Goal: Information Seeking & Learning: Learn about a topic

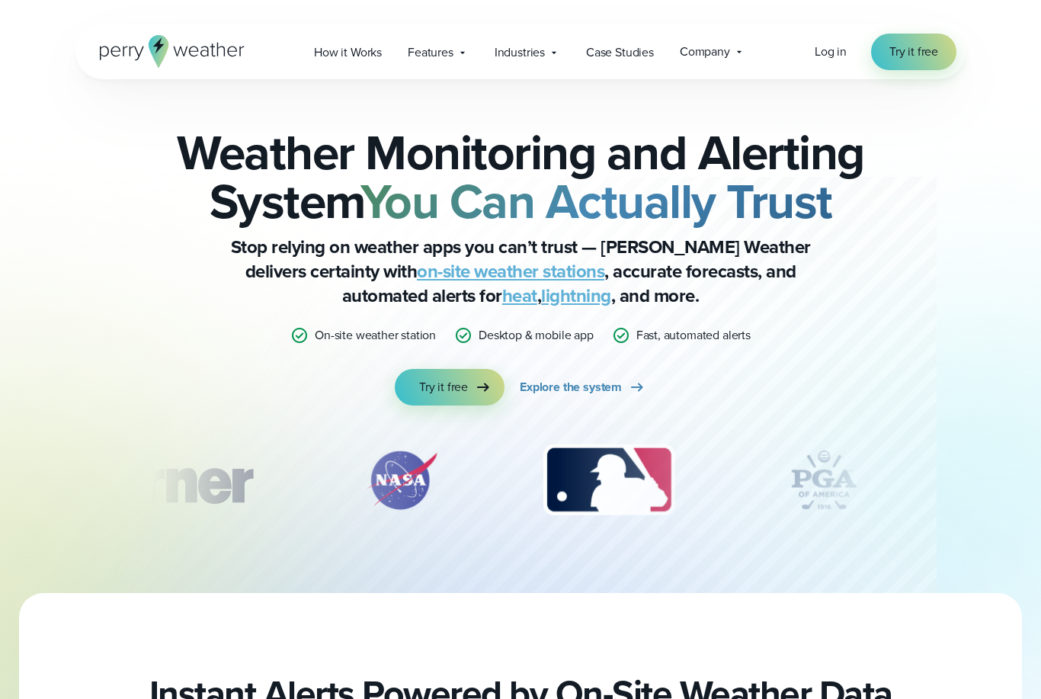
click at [1023, 389] on div "Weather Monitoring and Alerting System You Can Actually Trust Stop relying on w…" at bounding box center [520, 335] width 1041 height 513
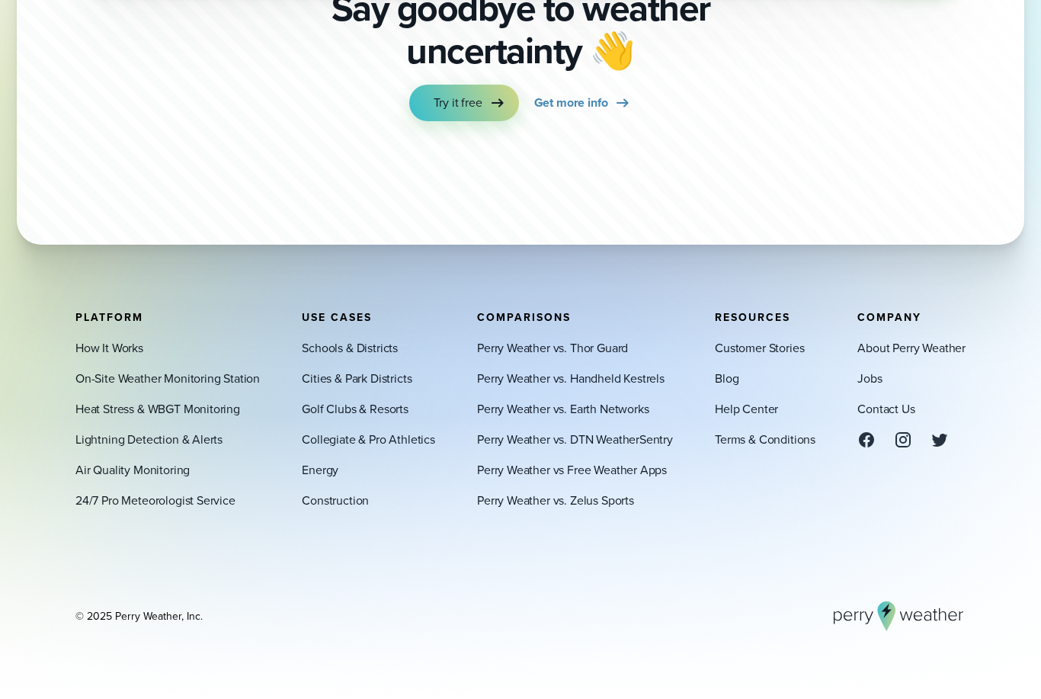
scroll to position [5401, 0]
click at [953, 357] on link "About Perry Weather" at bounding box center [911, 348] width 108 height 18
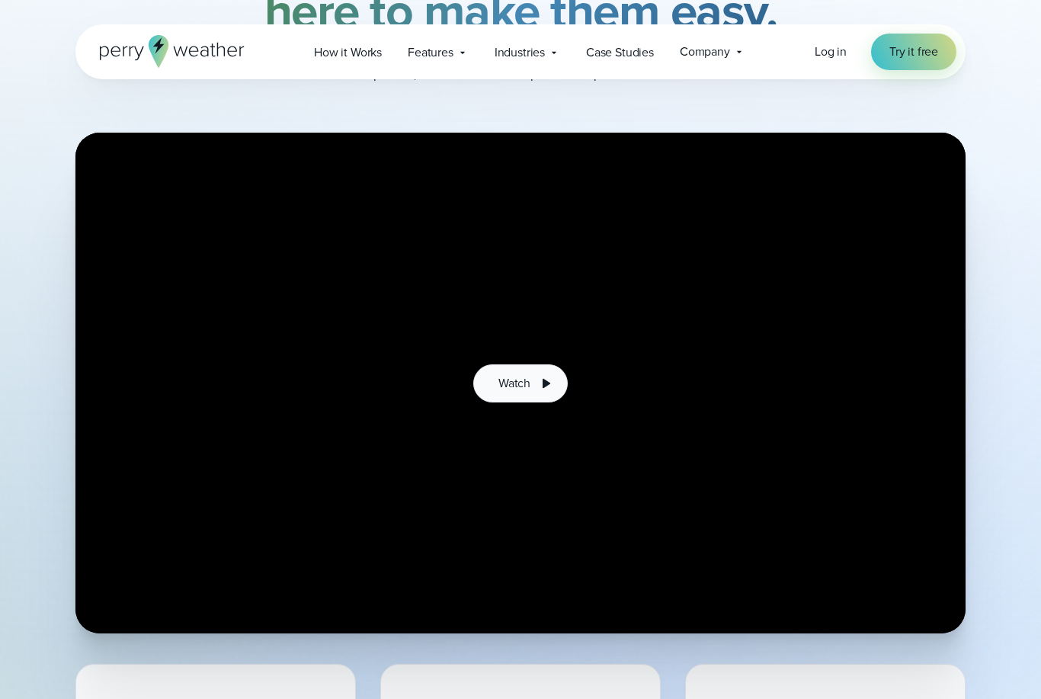
click at [542, 383] on icon at bounding box center [545, 383] width 18 height 18
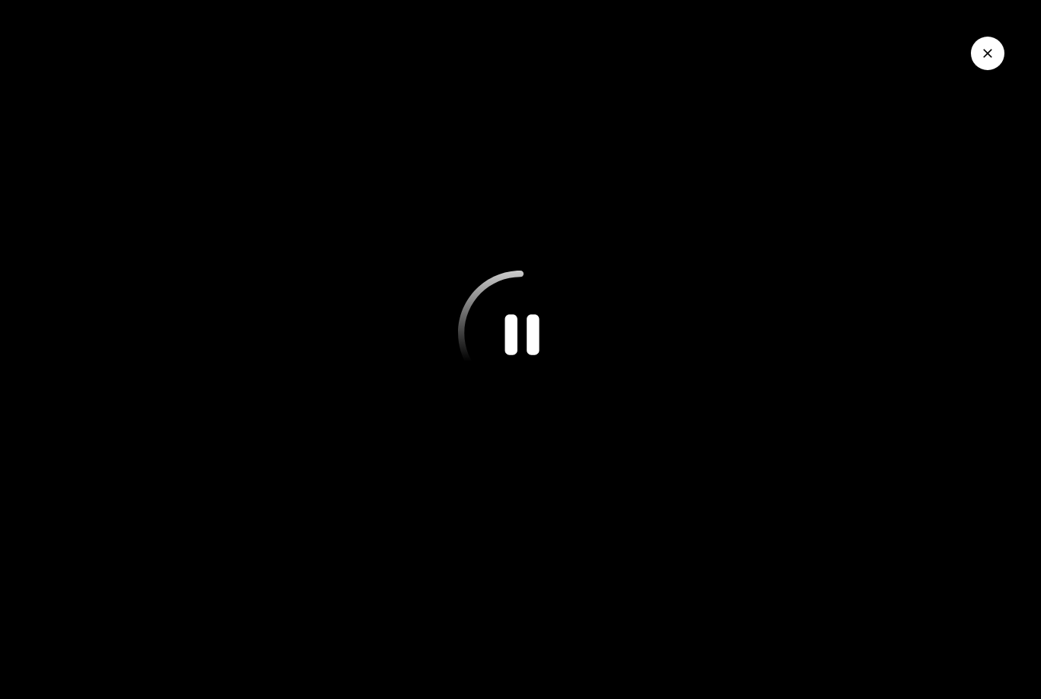
click at [523, 366] on icon "Pause" at bounding box center [520, 332] width 125 height 125
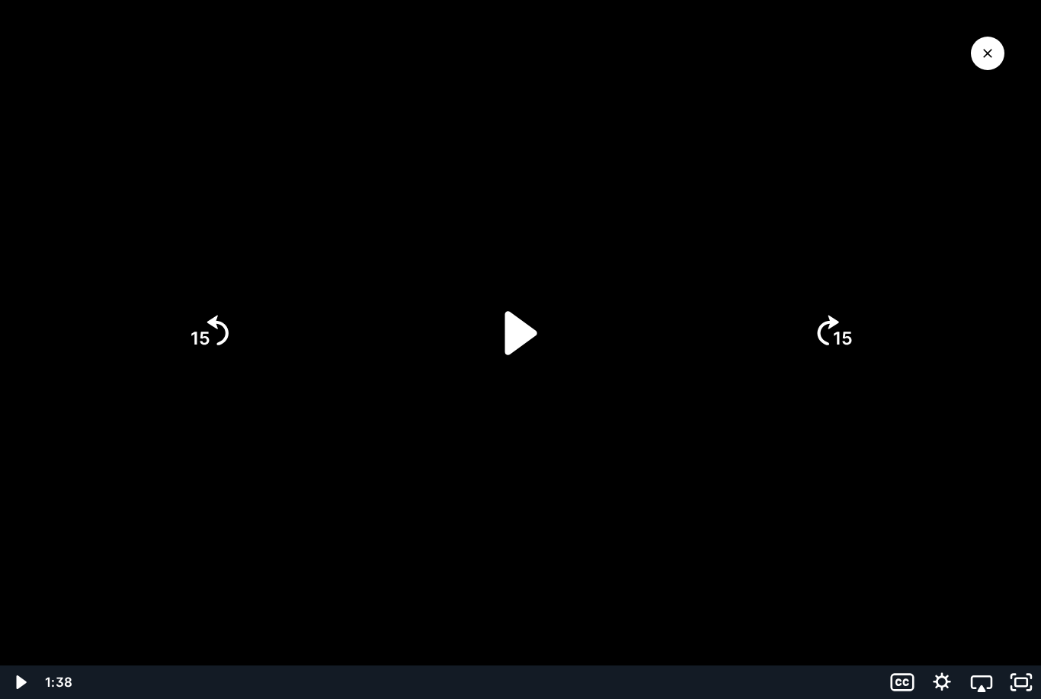
click at [520, 333] on icon "Play Video" at bounding box center [521, 333] width 32 height 44
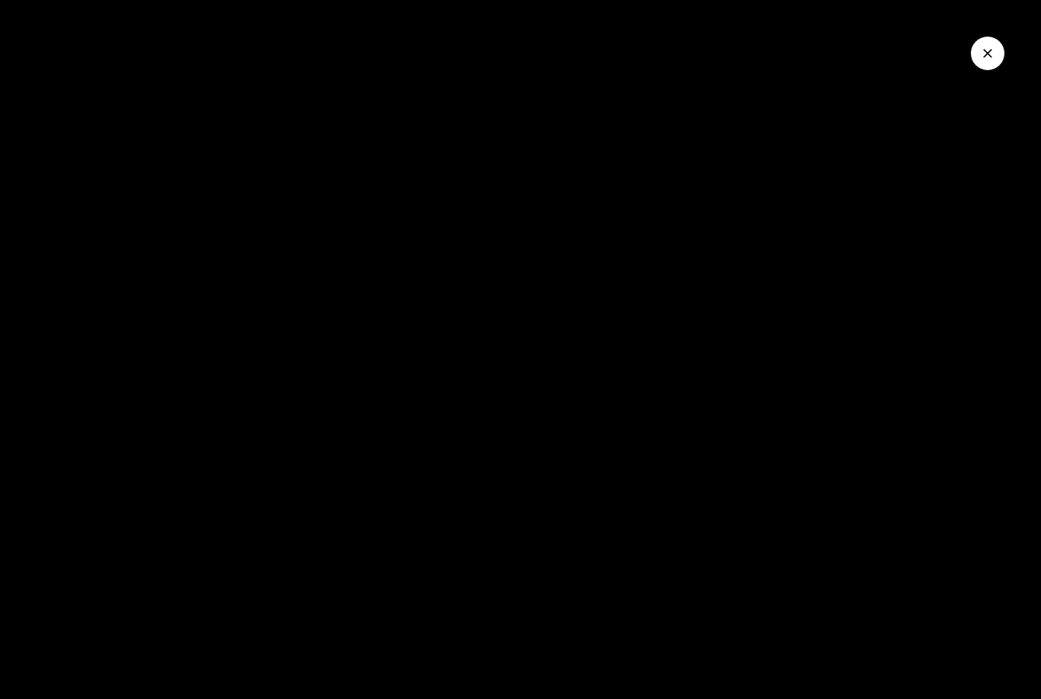
click at [245, 608] on div at bounding box center [520, 349] width 1041 height 699
click at [980, 58] on icon "Close Video" at bounding box center [987, 53] width 15 height 15
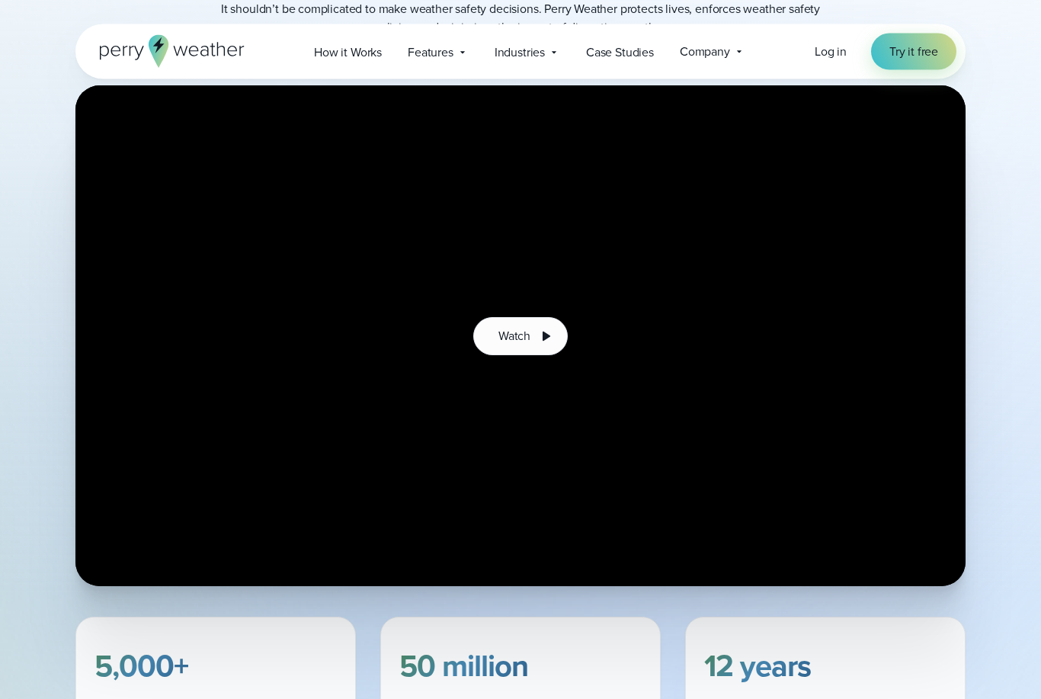
scroll to position [317, 0]
click at [529, 324] on button "Watch" at bounding box center [520, 336] width 94 height 38
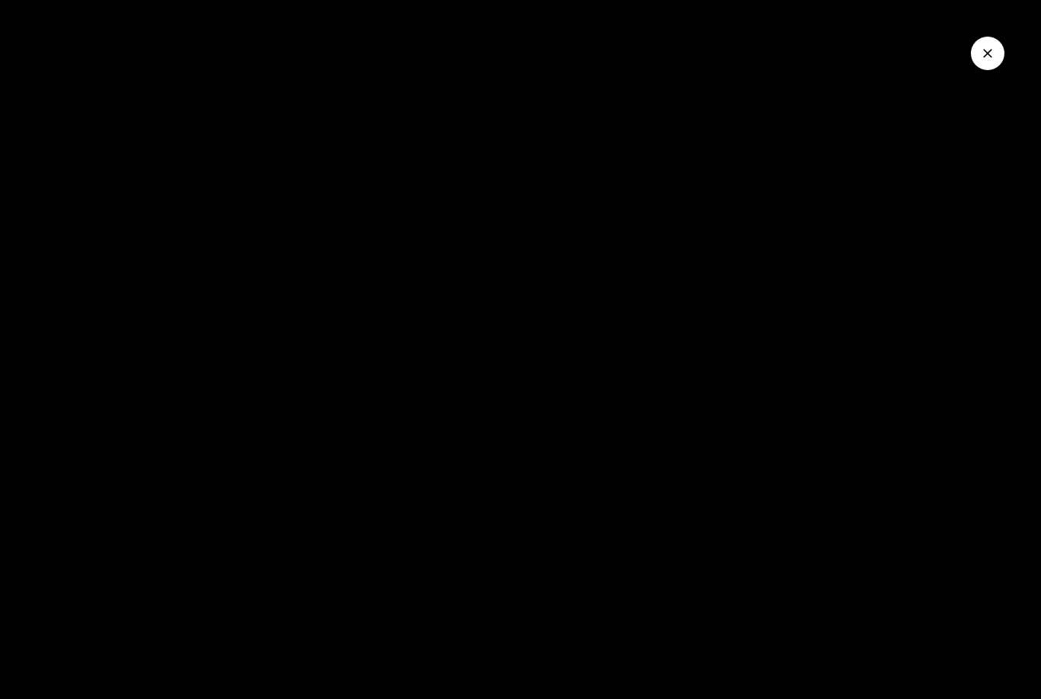
scroll to position [366, 0]
click at [811, 335] on div at bounding box center [520, 349] width 1041 height 699
click at [990, 50] on icon "Close Video" at bounding box center [987, 53] width 9 height 9
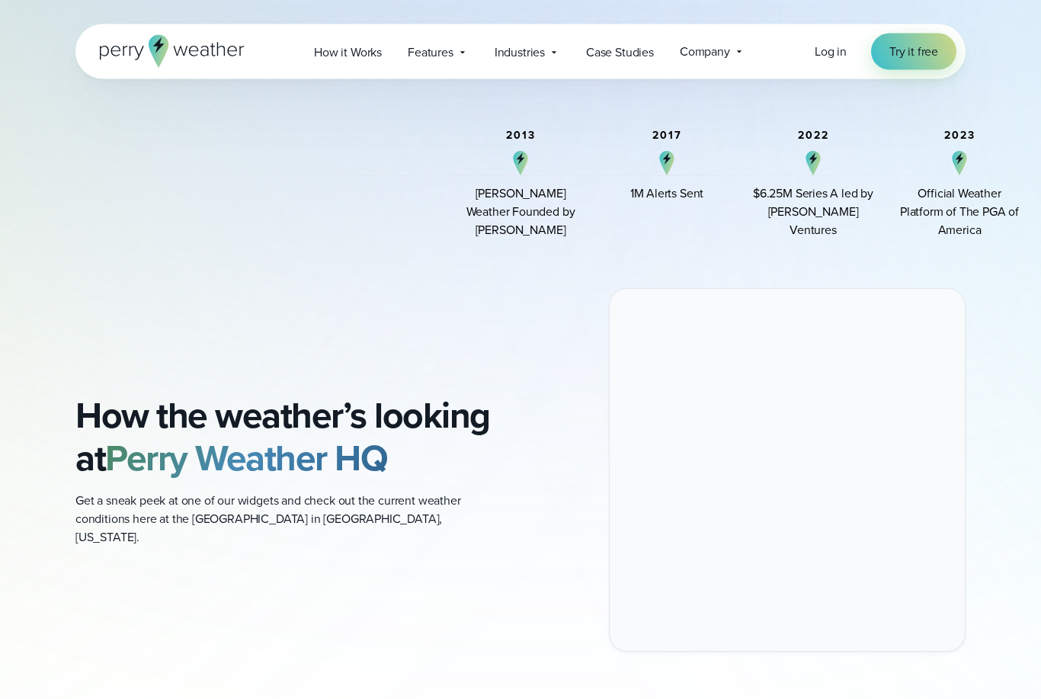
scroll to position [1177, 0]
click at [521, 355] on div "How the weather’s looking at Perry Weather HQ Get a sneak peek at one of our wi…" at bounding box center [520, 469] width 890 height 363
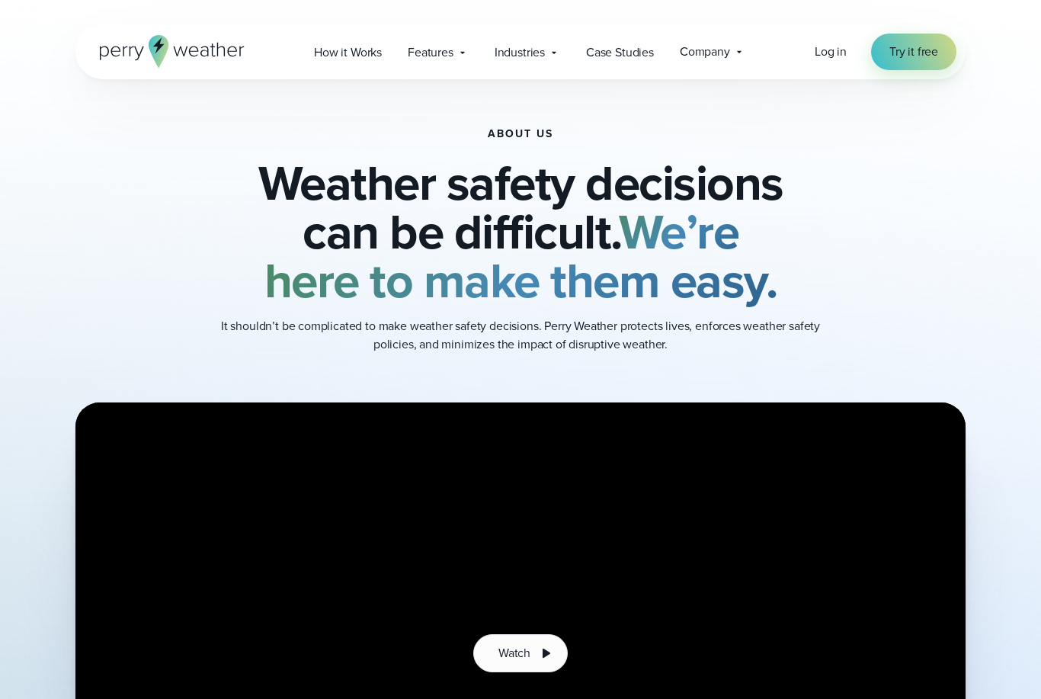
scroll to position [0, 0]
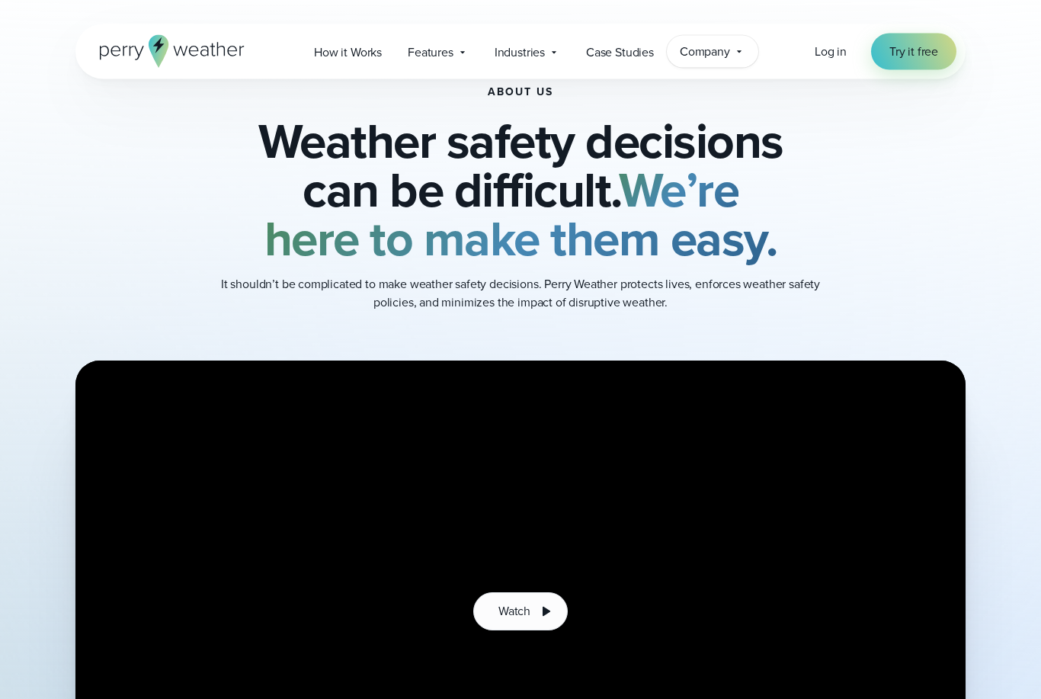
click at [727, 56] on span "Company" at bounding box center [705, 52] width 50 height 18
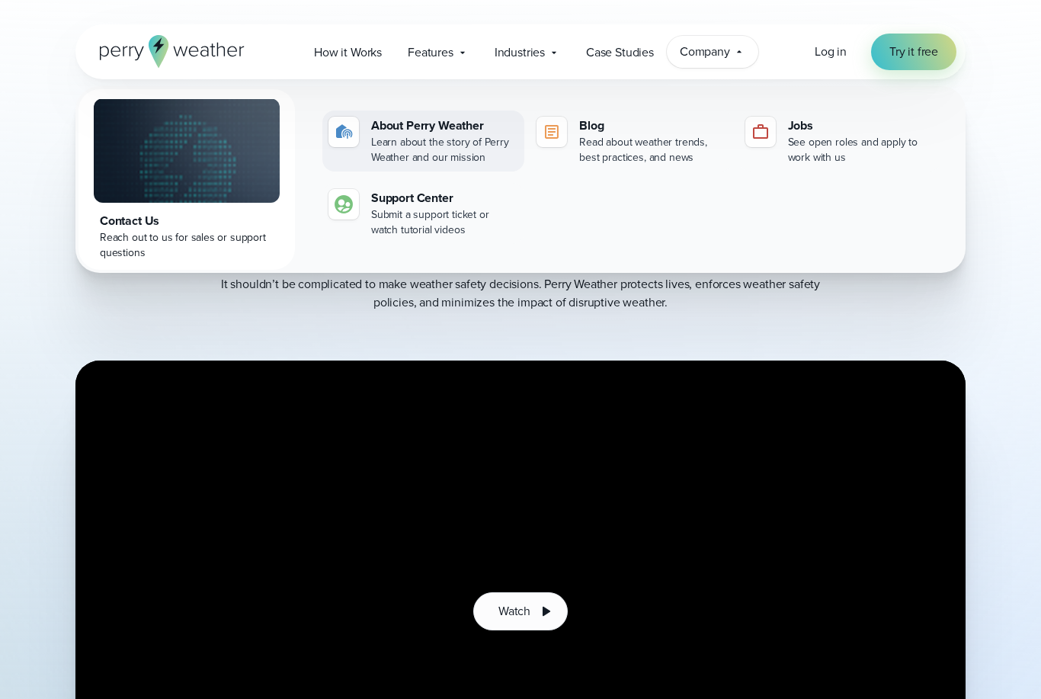
click at [444, 140] on div "Learn about the story of Perry Weather and our mission" at bounding box center [444, 150] width 147 height 30
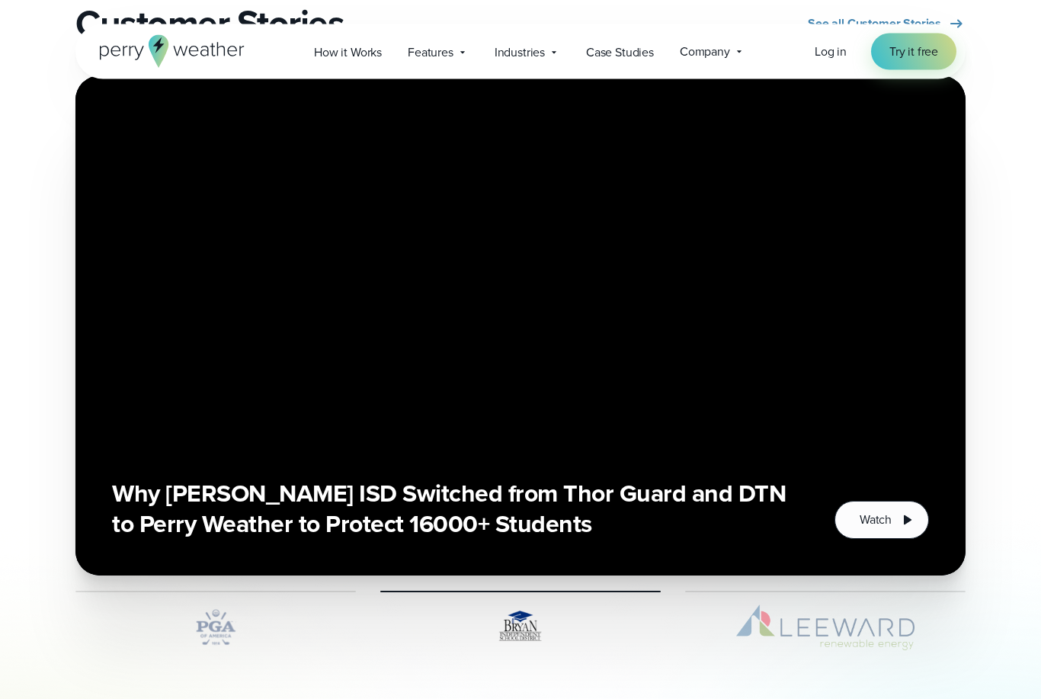
scroll to position [3382, 0]
click at [898, 523] on icon "2 of 3" at bounding box center [906, 519] width 18 height 18
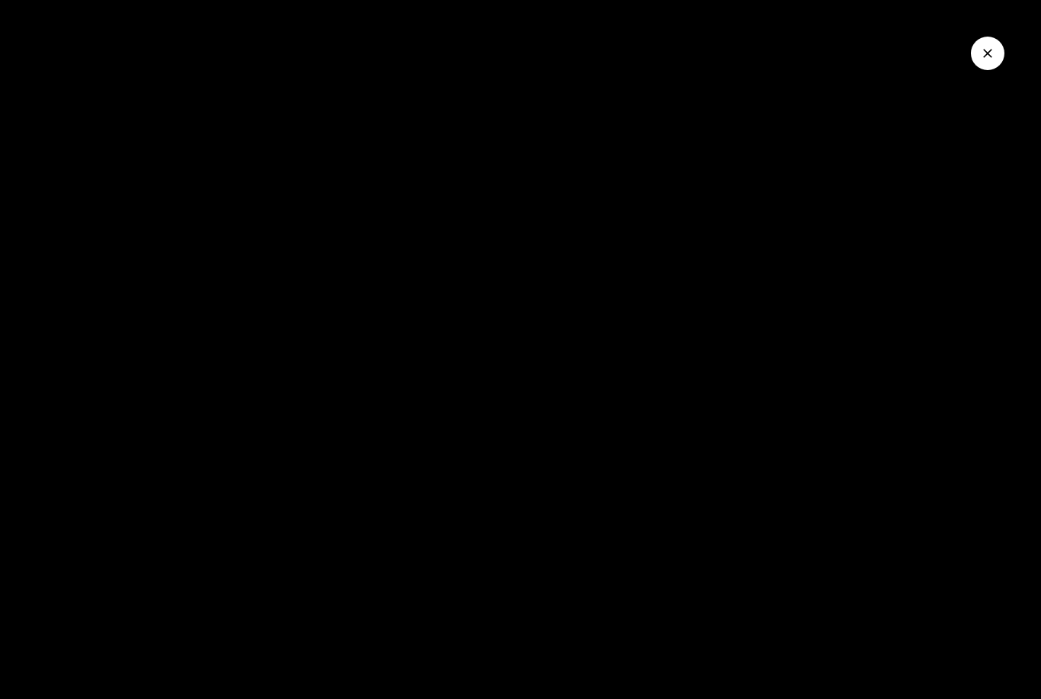
click at [842, 251] on div at bounding box center [520, 349] width 1041 height 699
click at [1012, 49] on div at bounding box center [520, 349] width 1041 height 699
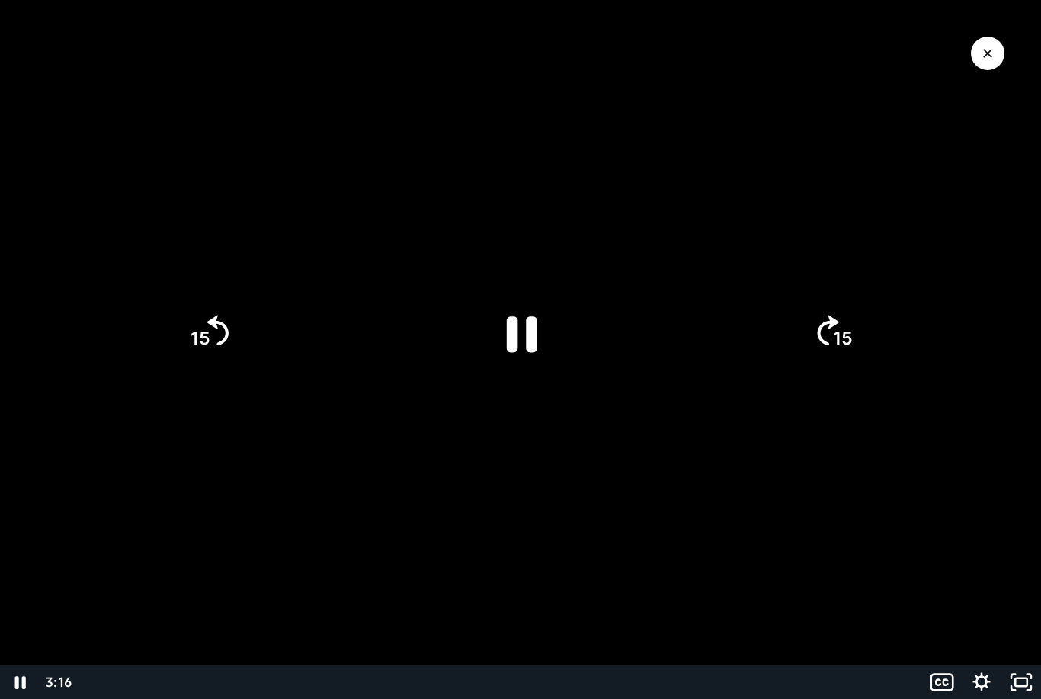
click at [1012, 49] on div at bounding box center [520, 349] width 1041 height 699
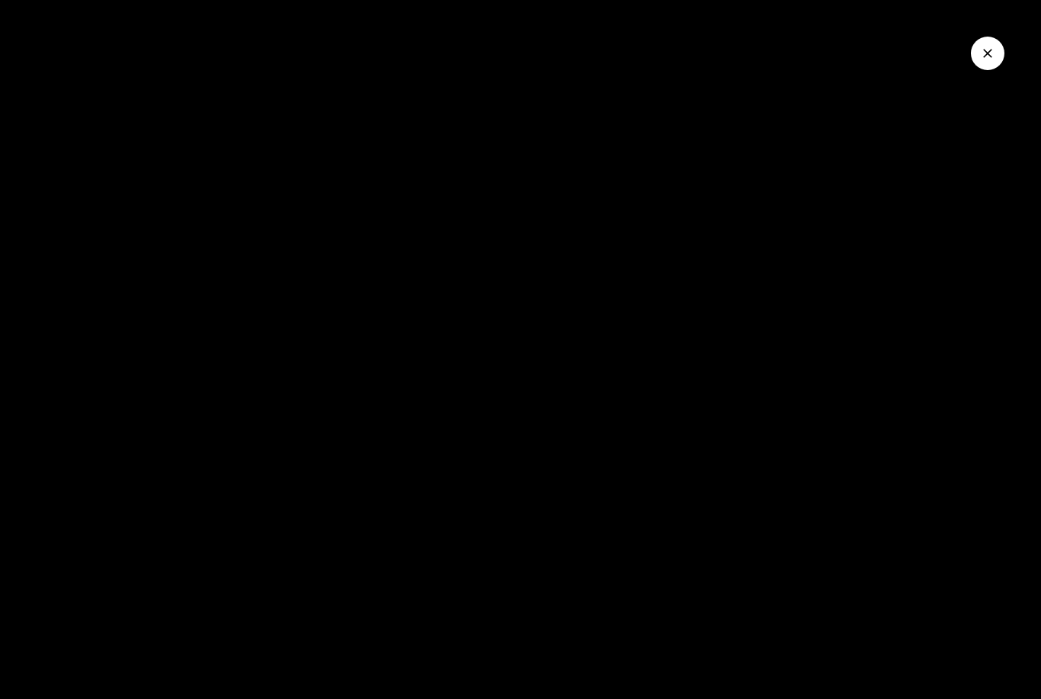
click at [987, 47] on icon "Close Video" at bounding box center [987, 53] width 15 height 15
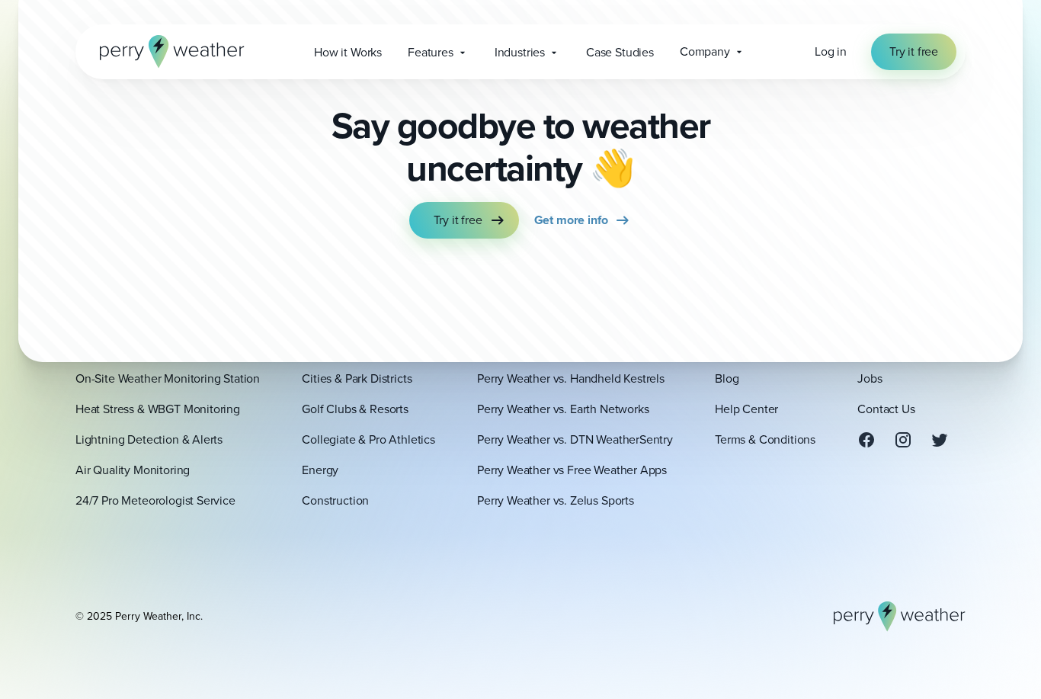
scroll to position [4180, 0]
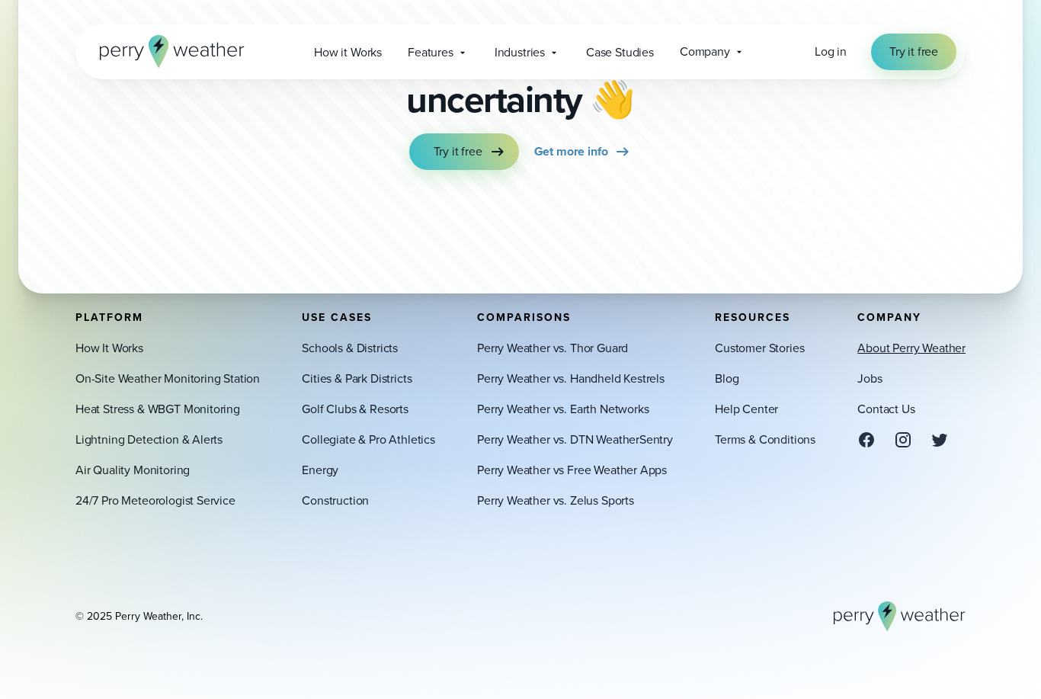
click at [917, 357] on link "About Perry Weather" at bounding box center [911, 348] width 108 height 18
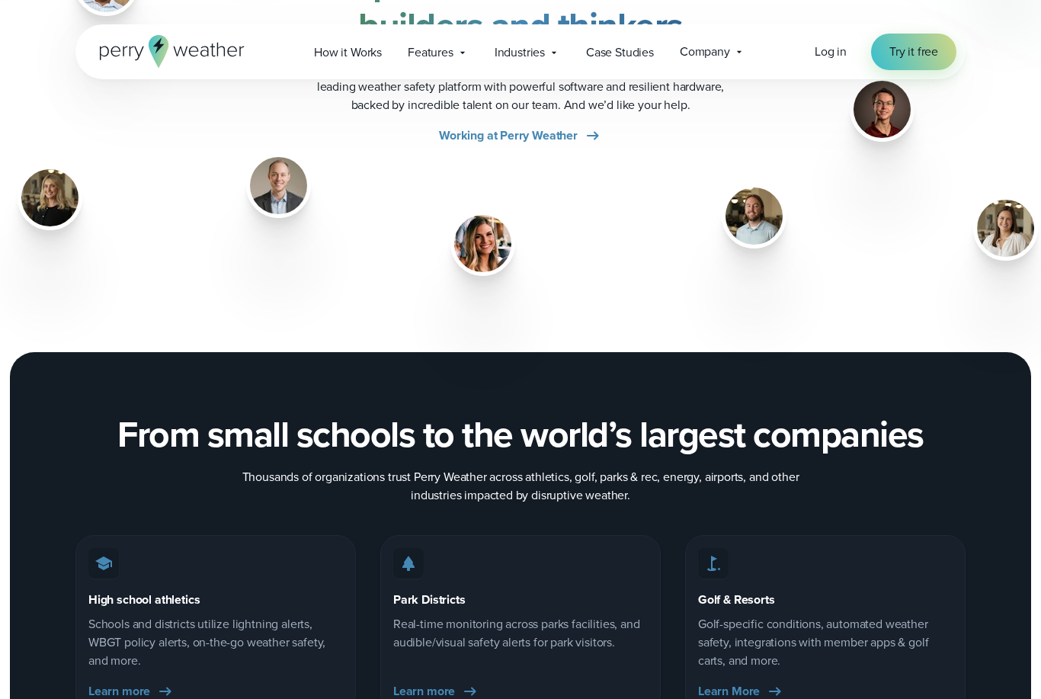
scroll to position [2102, 0]
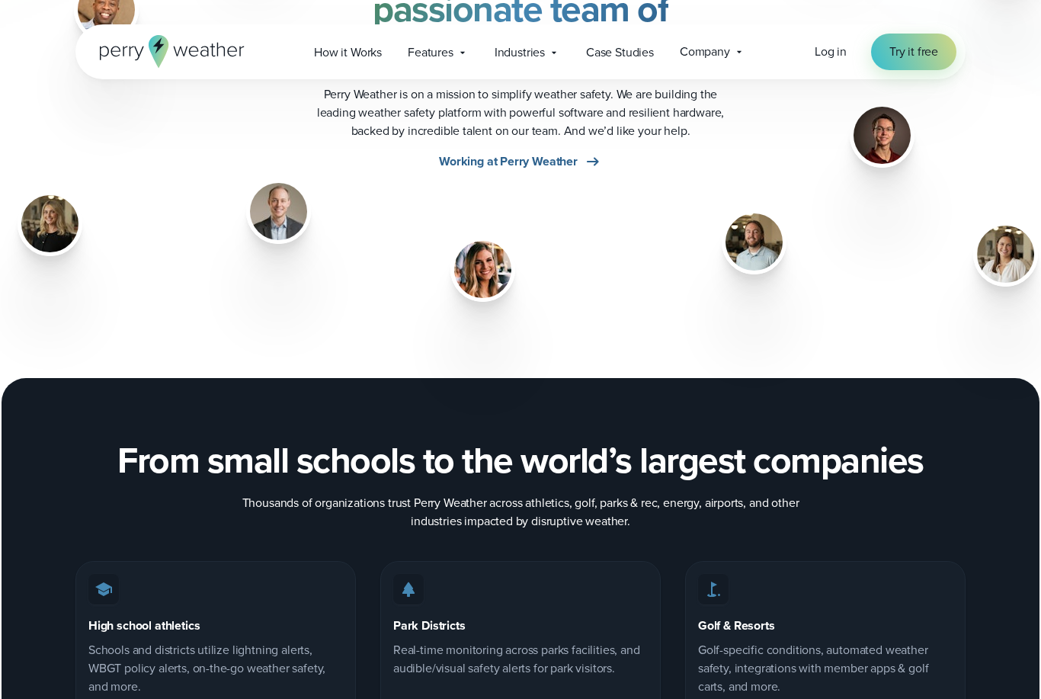
click at [563, 165] on span "Working at Perry Weather" at bounding box center [508, 161] width 139 height 18
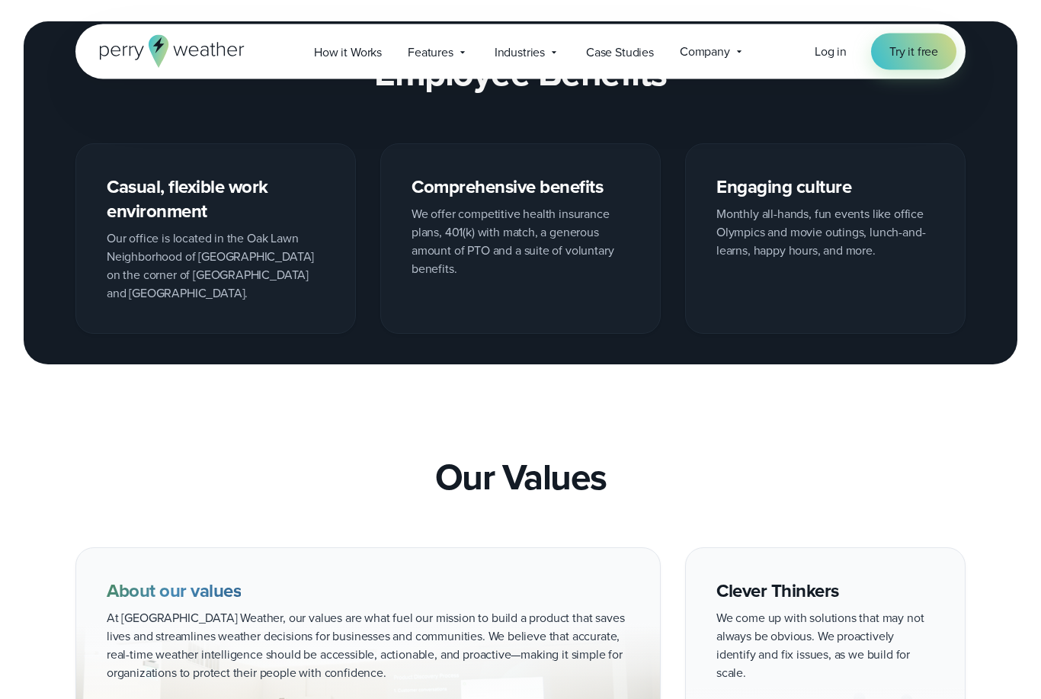
scroll to position [1540, 0]
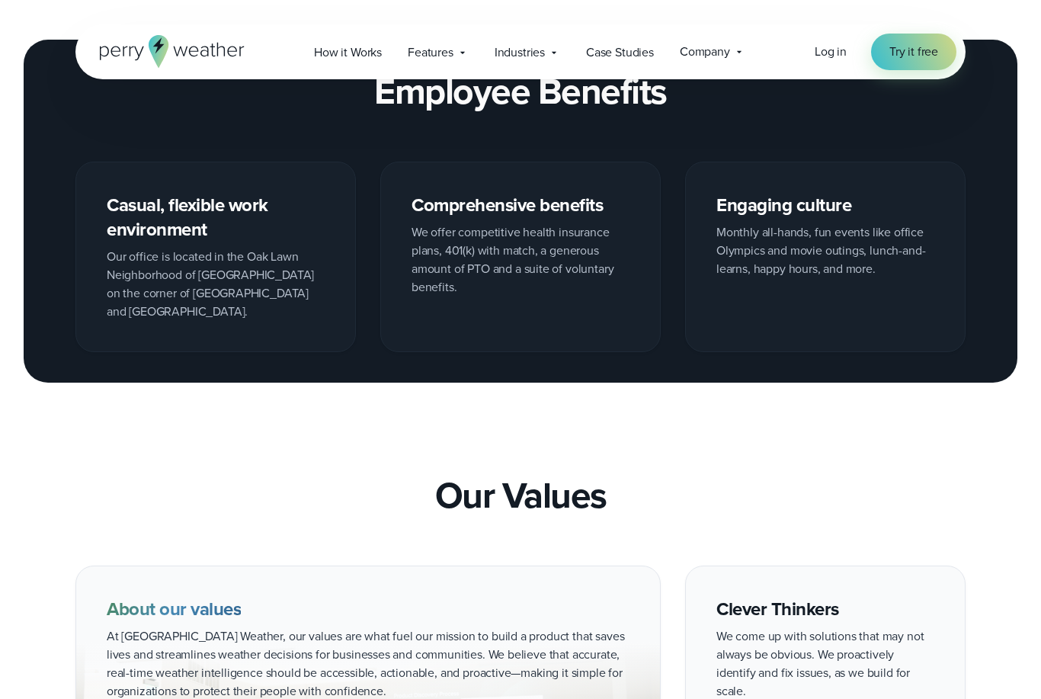
click at [213, 203] on div "Casual, flexible work environment Our office is located in the Oak Lawn Neighbo…" at bounding box center [215, 256] width 280 height 190
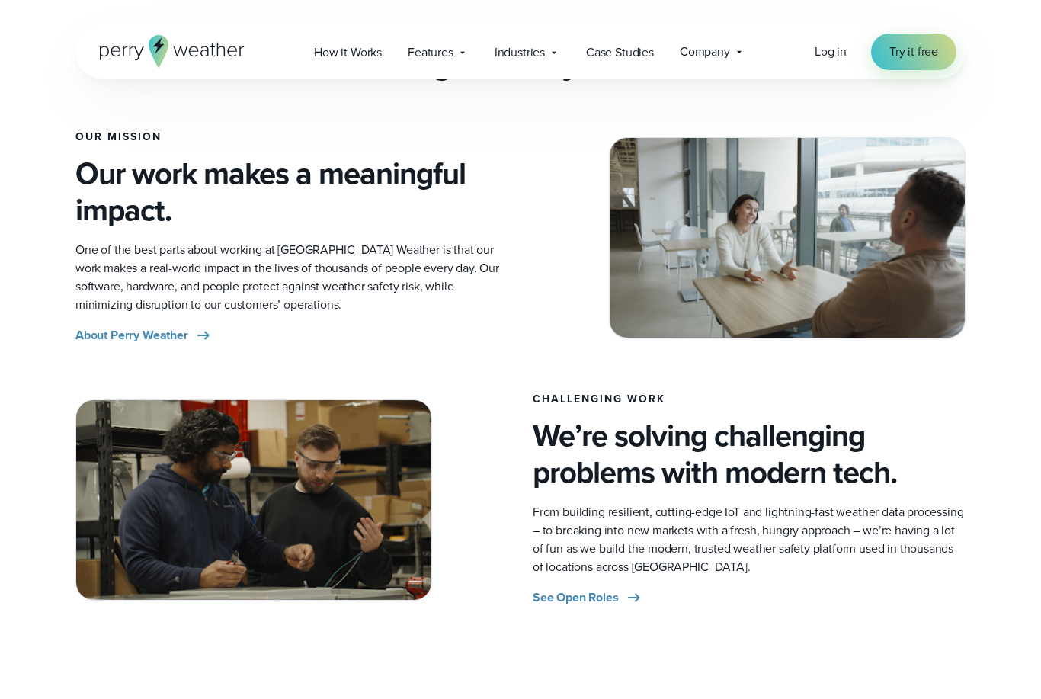
scroll to position [0, 0]
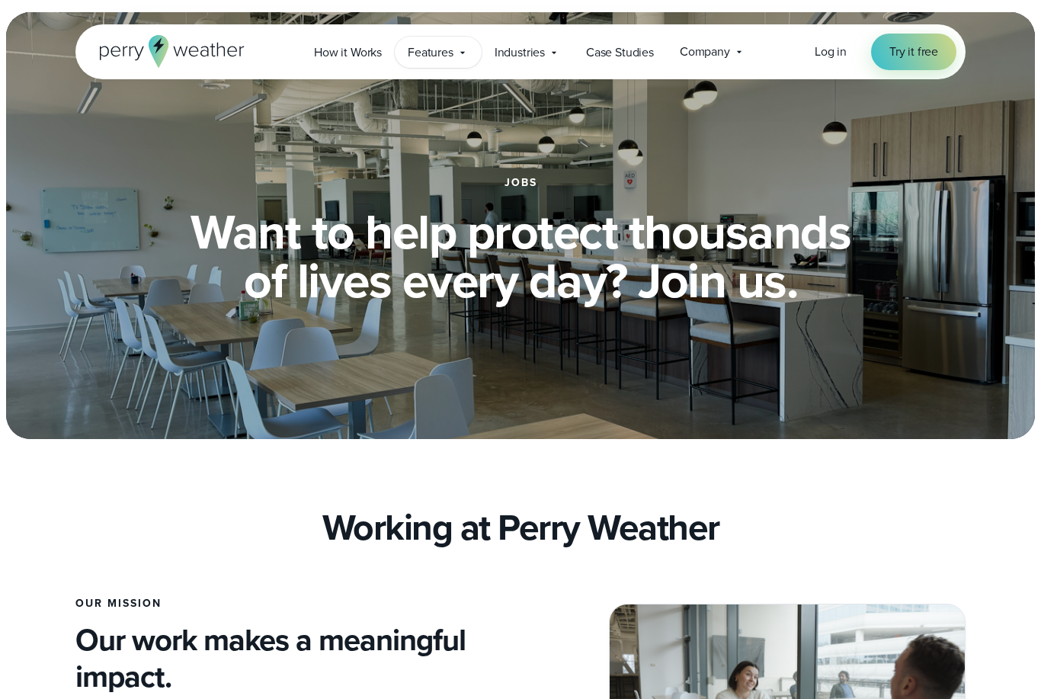
click at [455, 53] on div "Features Explore All Features Explore Perry Weather's on-site weather hardware …" at bounding box center [438, 52] width 87 height 31
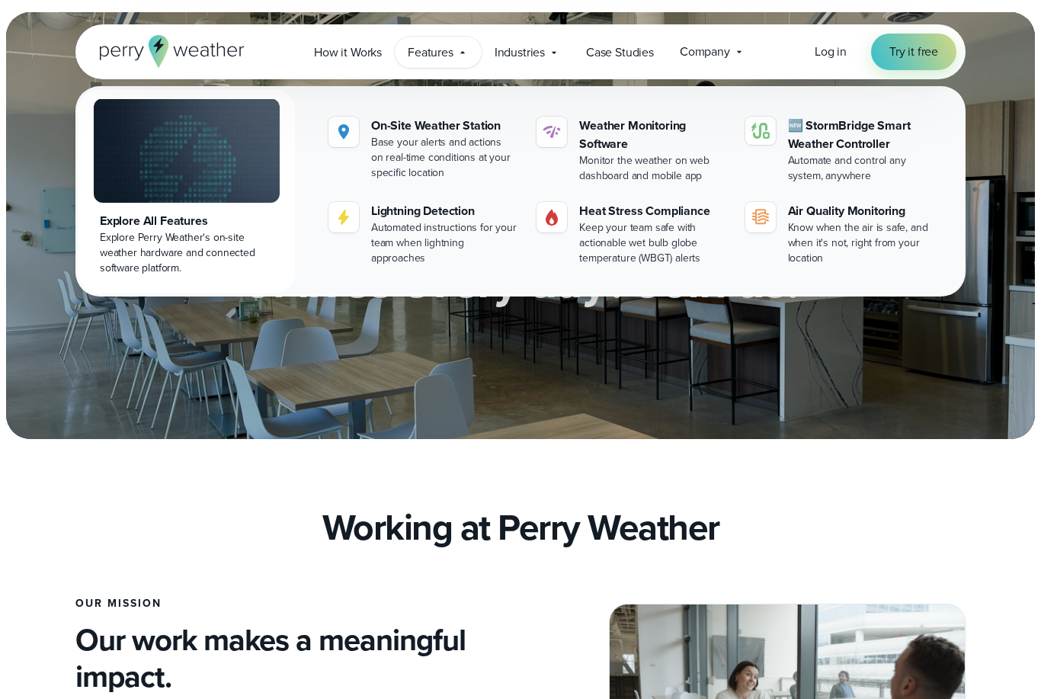
click at [550, 69] on div "Open Menu Log in Try it free How it Works" at bounding box center [520, 51] width 890 height 55
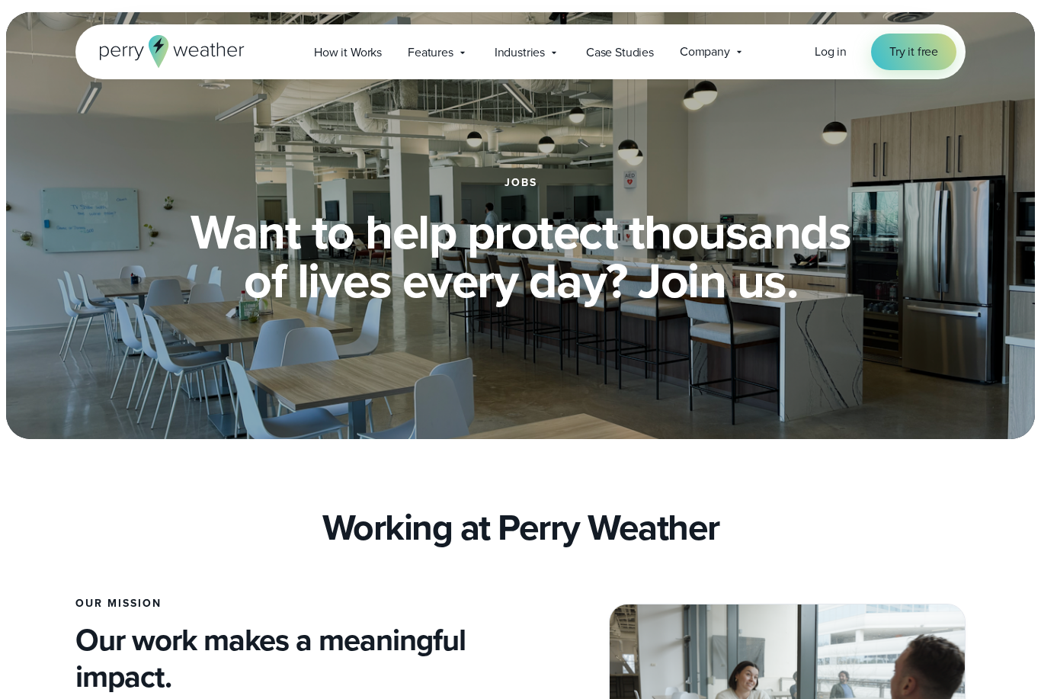
click at [549, 69] on div "Open Menu Log in Try it free How it Works" at bounding box center [520, 51] width 890 height 55
click at [544, 54] on span "Industries" at bounding box center [519, 52] width 50 height 18
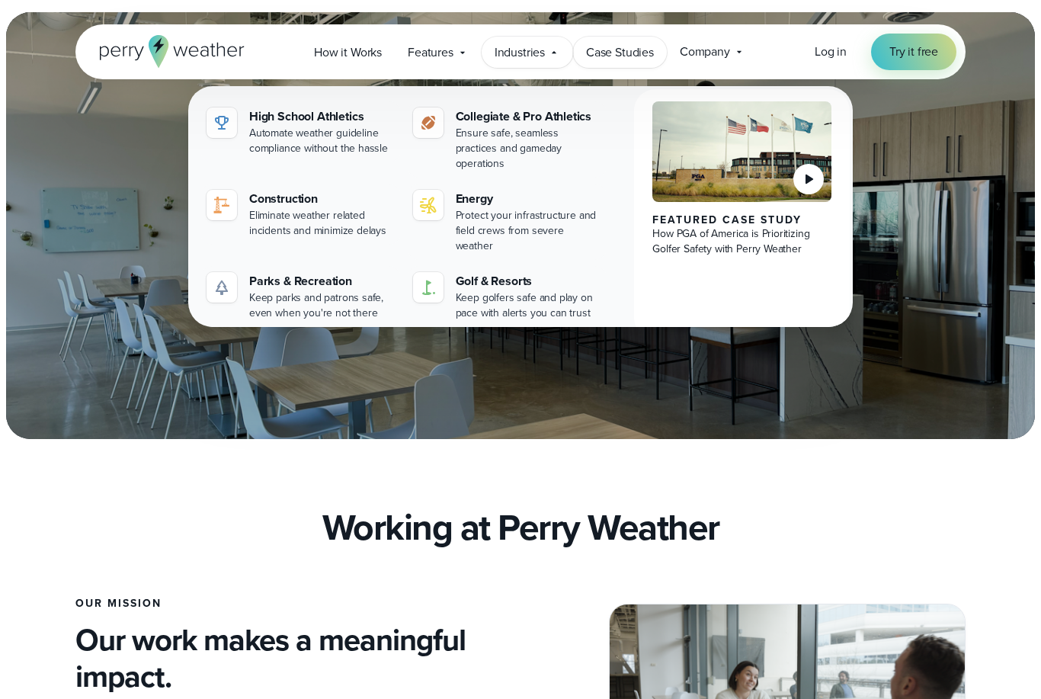
click at [626, 50] on span "Case Studies" at bounding box center [620, 52] width 68 height 18
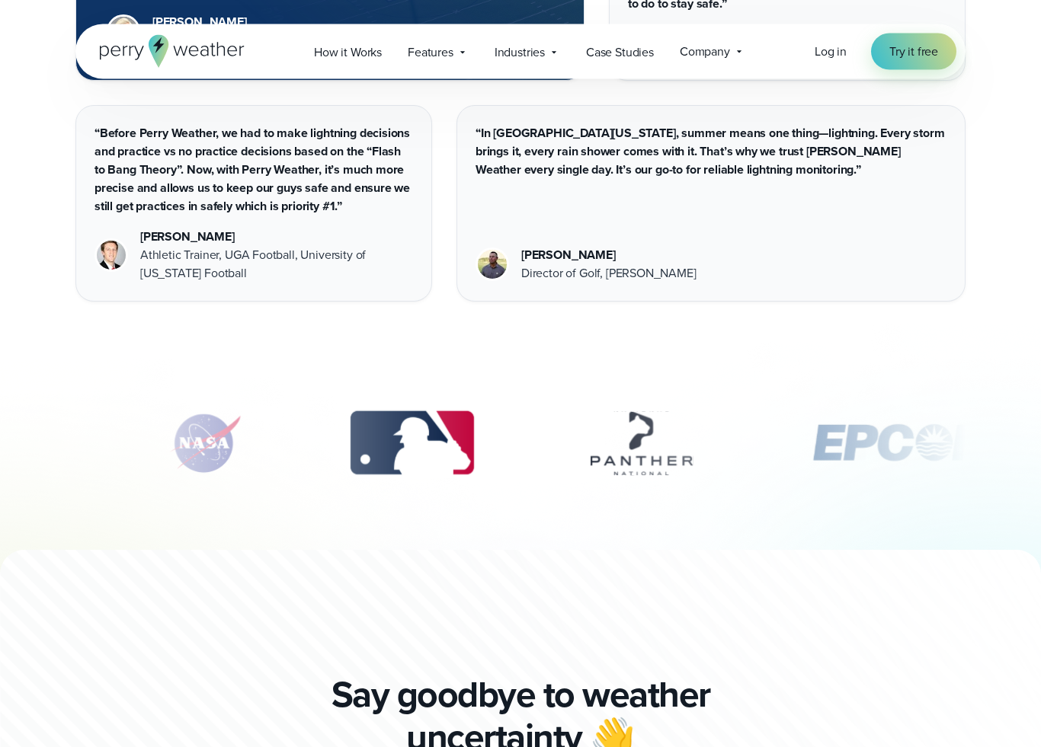
scroll to position [3378, 0]
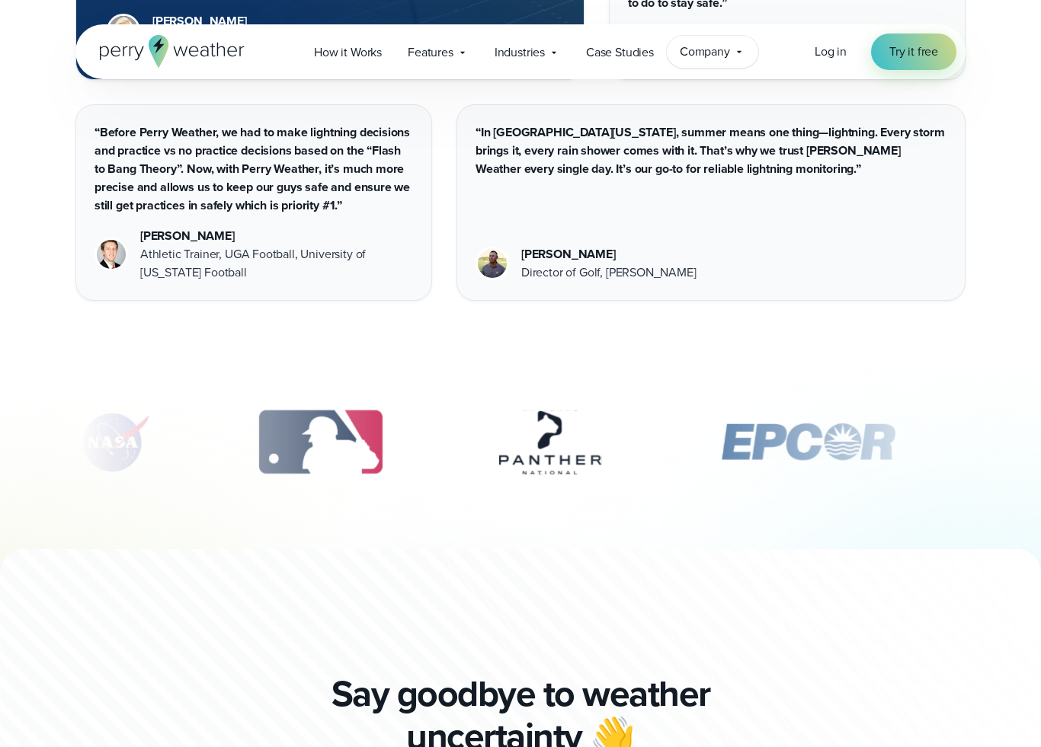
click at [716, 56] on span "Company" at bounding box center [705, 52] width 50 height 18
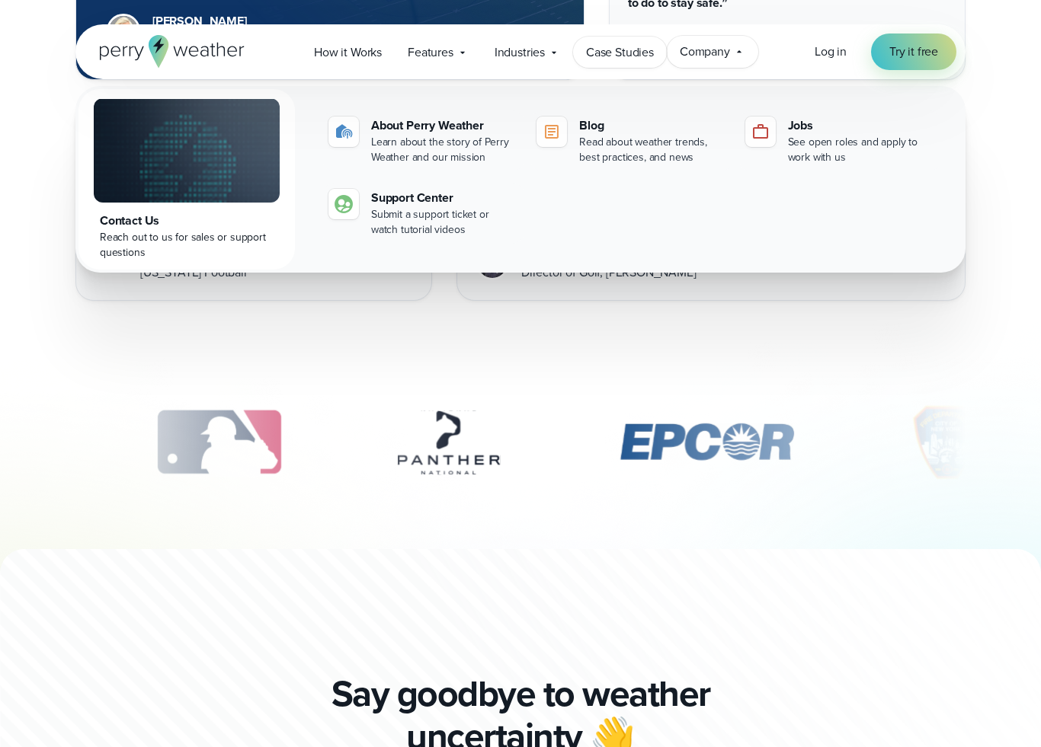
click at [646, 64] on link "Case Studies" at bounding box center [620, 52] width 94 height 31
